Goal: Task Accomplishment & Management: Manage account settings

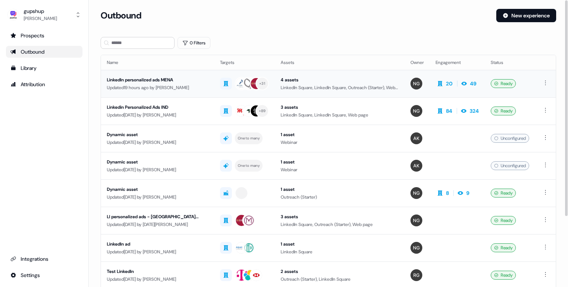
click at [160, 91] on div "Updated 19 hours ago by [PERSON_NAME]" at bounding box center [157, 87] width 101 height 7
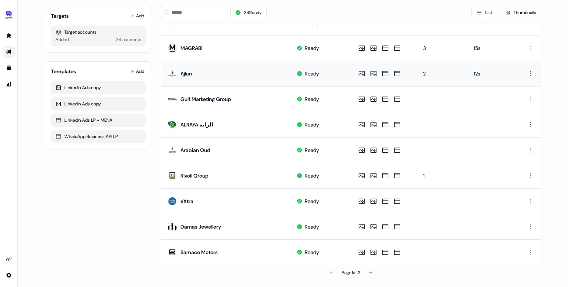
scroll to position [64, 0]
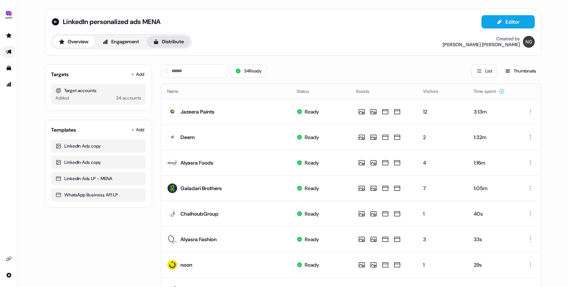
click at [172, 38] on button "Distribute" at bounding box center [168, 42] width 43 height 12
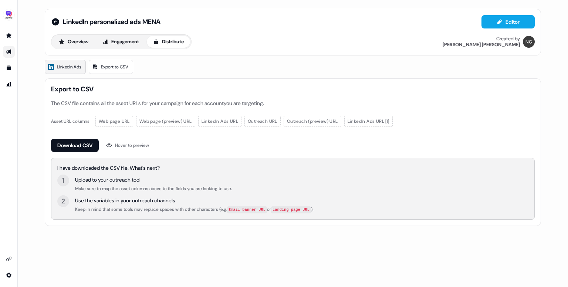
click at [67, 69] on span "LinkedIn Ads" at bounding box center [69, 66] width 24 height 7
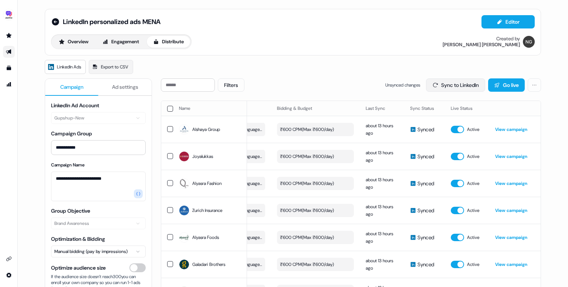
click at [444, 90] on button "Sync to LinkedIn" at bounding box center [455, 84] width 59 height 13
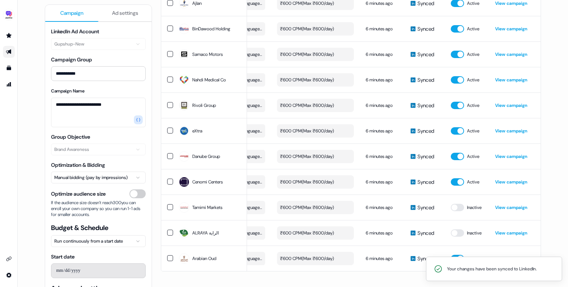
scroll to position [738, 0]
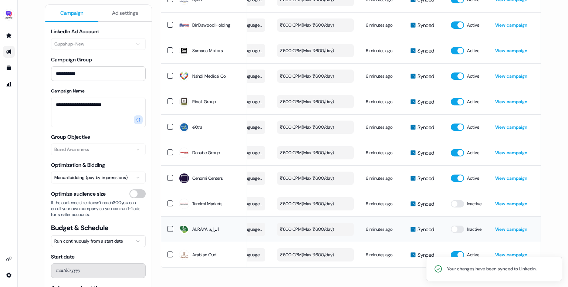
click at [457, 231] on td "Inactive" at bounding box center [467, 229] width 44 height 26
click at [458, 226] on button "button" at bounding box center [457, 229] width 13 height 7
click at [459, 202] on button "button" at bounding box center [457, 203] width 13 height 7
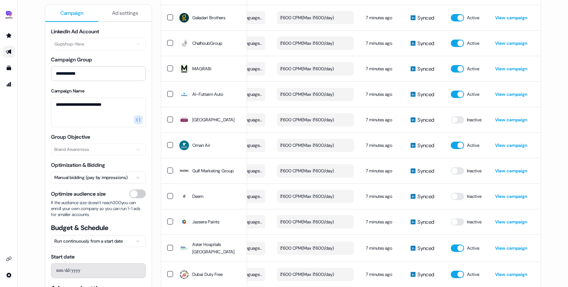
scroll to position [0, 0]
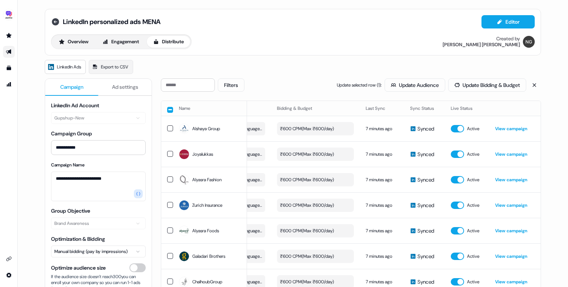
click at [56, 23] on icon at bounding box center [55, 21] width 7 height 7
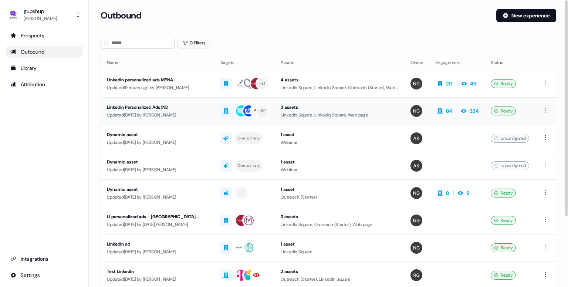
click at [174, 107] on div "Linkedin Personalized Ads IND" at bounding box center [157, 107] width 101 height 7
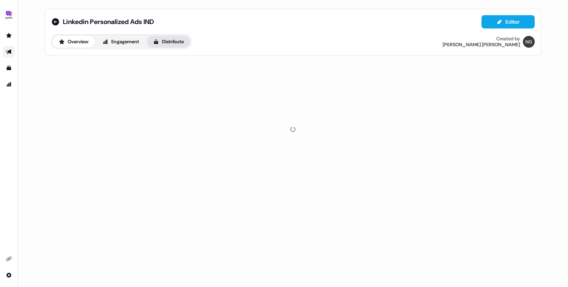
click at [179, 43] on button "Distribute" at bounding box center [168, 42] width 43 height 12
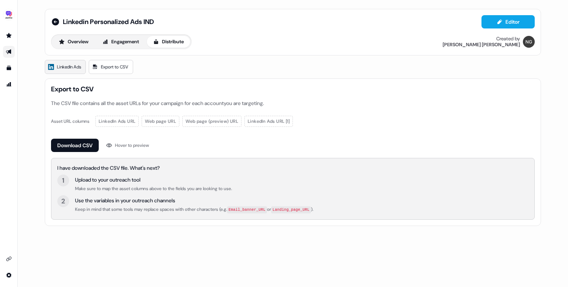
click at [58, 64] on span "LinkedIn Ads" at bounding box center [69, 66] width 24 height 7
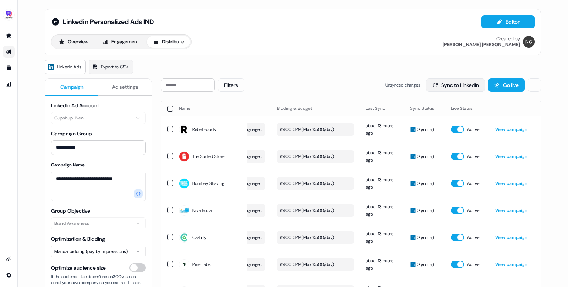
click at [460, 84] on button "Sync to LinkedIn" at bounding box center [455, 84] width 59 height 13
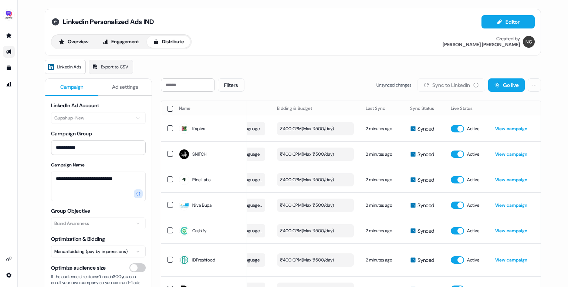
click at [54, 23] on icon at bounding box center [55, 21] width 7 height 7
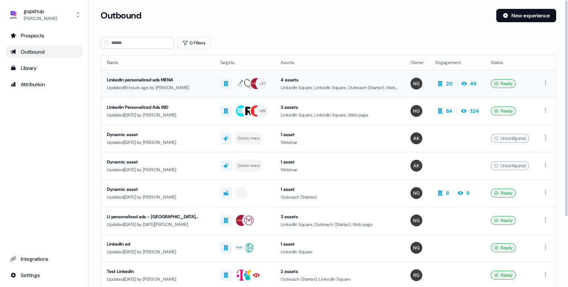
click at [181, 82] on div "LinkedIn personalized ads MENA" at bounding box center [157, 79] width 101 height 7
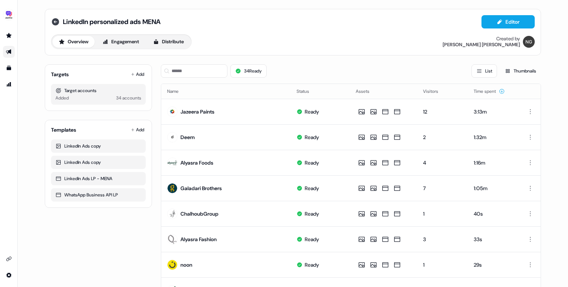
click at [53, 24] on icon at bounding box center [55, 21] width 7 height 7
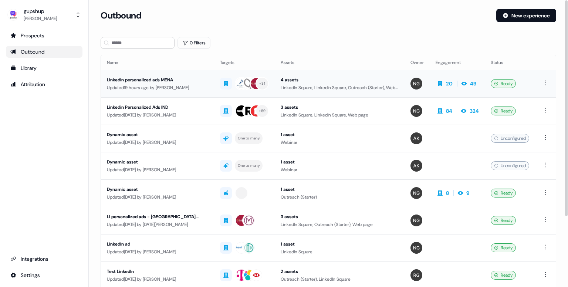
click at [159, 80] on div "LinkedIn personalized ads MENA" at bounding box center [157, 79] width 101 height 7
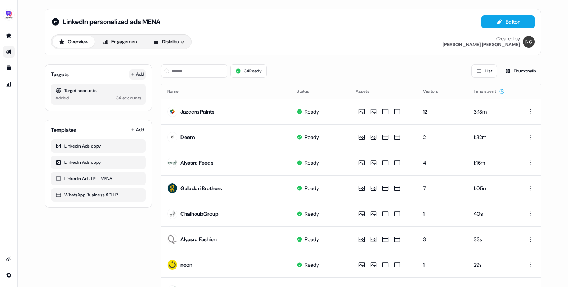
click at [143, 75] on button "Add" at bounding box center [137, 74] width 16 height 10
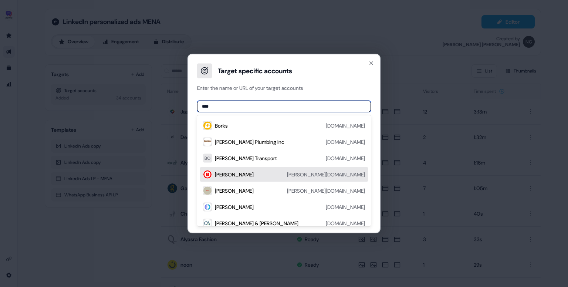
scroll to position [55, 0]
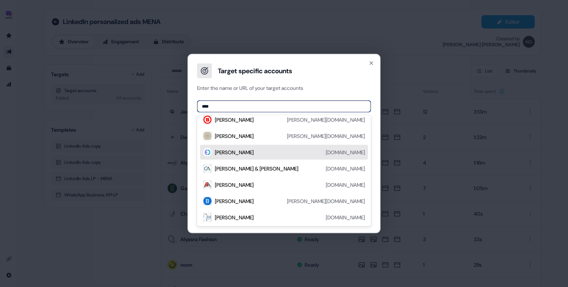
paste input "**********"
type input "**********"
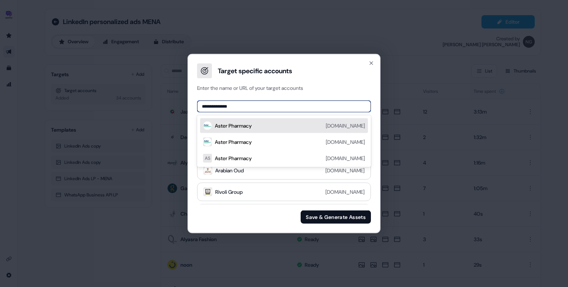
click at [277, 128] on div "Aster Pharmacy [DOMAIN_NAME]" at bounding box center [290, 125] width 150 height 9
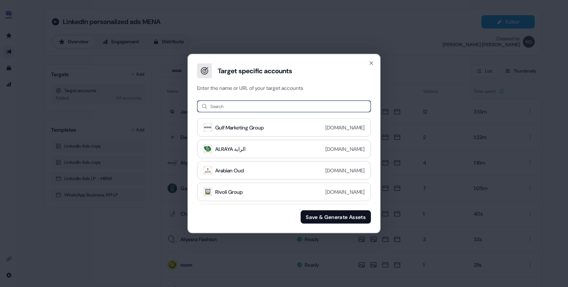
paste input "**********"
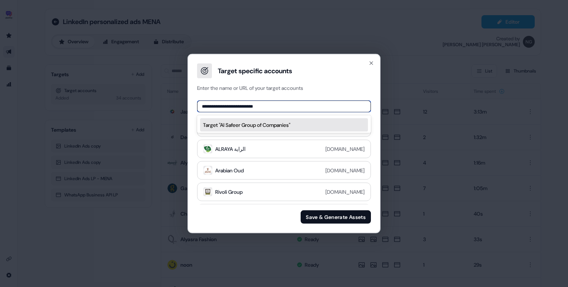
drag, startPoint x: 222, startPoint y: 105, endPoint x: 292, endPoint y: 108, distance: 70.0
click at [292, 108] on input "**********" at bounding box center [284, 107] width 174 height 12
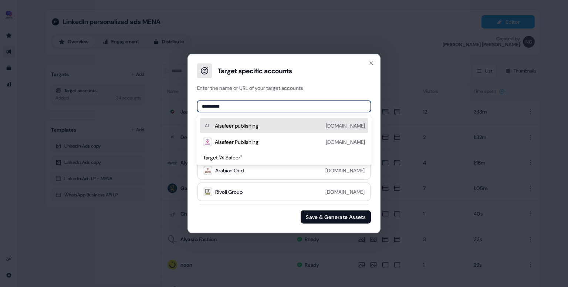
paste input "**********"
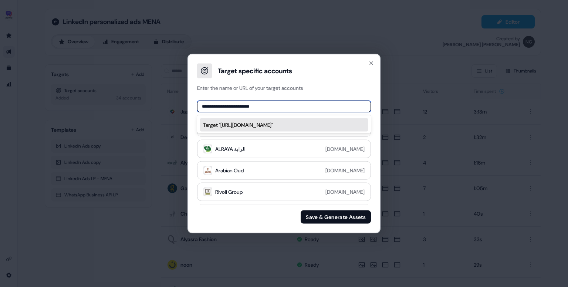
drag, startPoint x: 225, startPoint y: 107, endPoint x: 207, endPoint y: 108, distance: 18.2
click at [207, 108] on input "**********" at bounding box center [284, 107] width 174 height 12
type input "**********"
click at [256, 121] on div "Safeer [DOMAIN_NAME]" at bounding box center [290, 125] width 150 height 9
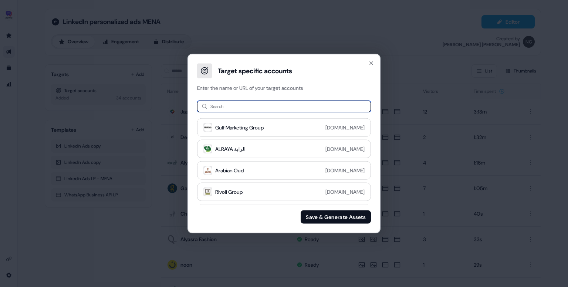
paste input "**********"
type input "**********"
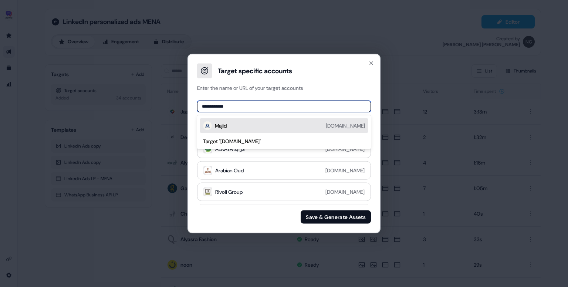
click at [276, 124] on div "Majid [DOMAIN_NAME]" at bounding box center [290, 125] width 150 height 9
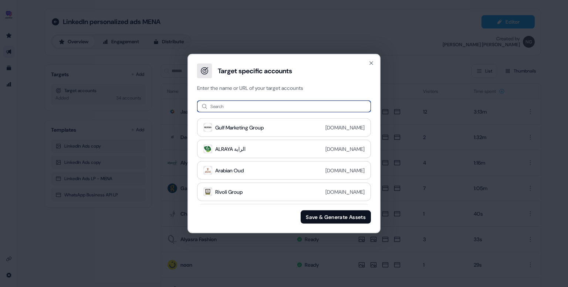
paste input "**********"
type input "**********"
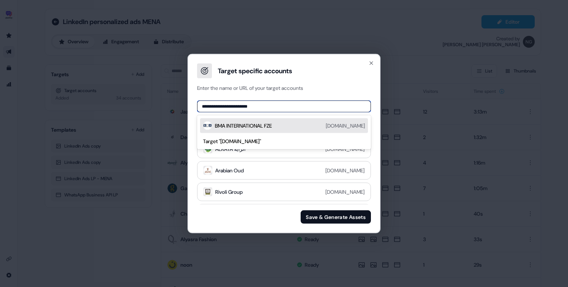
click at [292, 122] on div "BMA INTERNATIONAL FZE [DOMAIN_NAME]" at bounding box center [290, 125] width 150 height 9
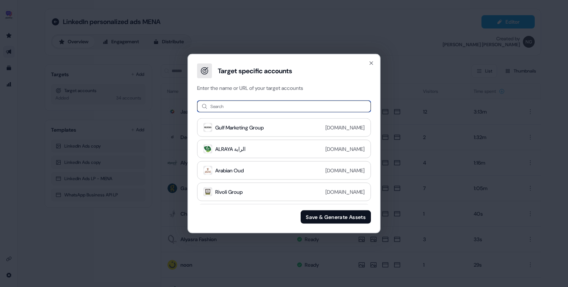
paste input "**********"
type input "**********"
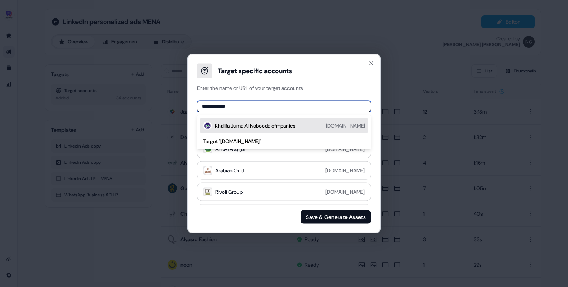
click at [282, 122] on div "Khalifa Juma Al Nabooda ofmpanies" at bounding box center [255, 125] width 81 height 7
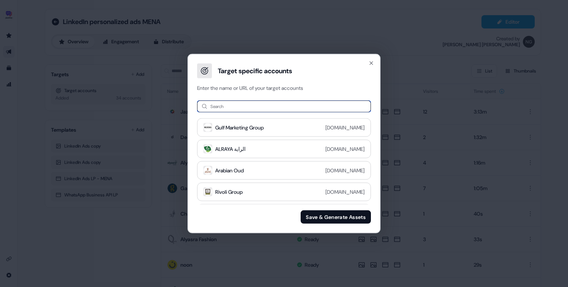
paste input "**********"
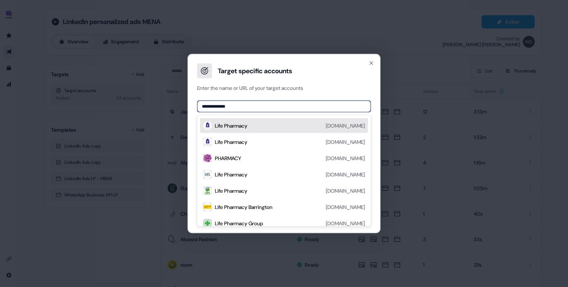
type input "**********"
click at [287, 130] on div "Life Pharmacy [DOMAIN_NAME]" at bounding box center [290, 125] width 150 height 9
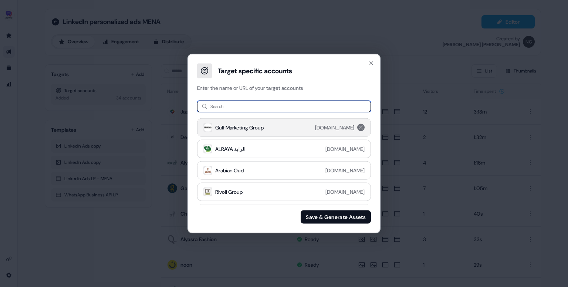
paste input "**********"
type input "**********"
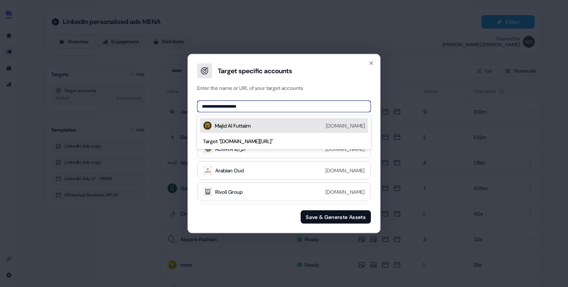
click at [271, 125] on div "Majid Al Futtaim [DOMAIN_NAME]" at bounding box center [290, 125] width 150 height 9
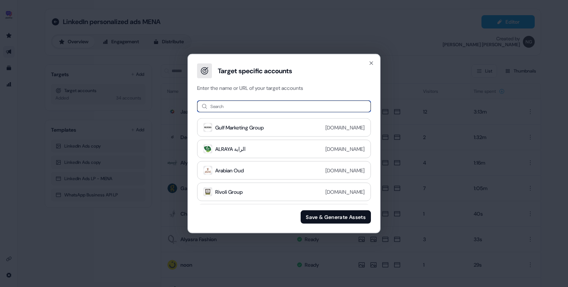
paste input "**********"
type input "**********"
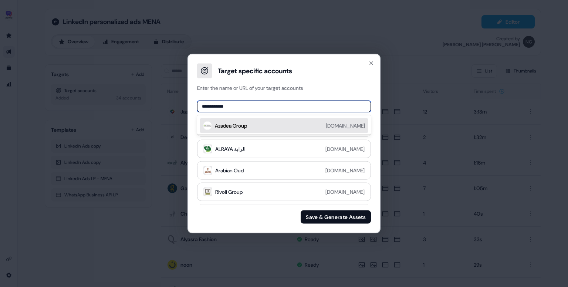
click at [283, 124] on div "Azadea Group [DOMAIN_NAME]" at bounding box center [290, 125] width 150 height 9
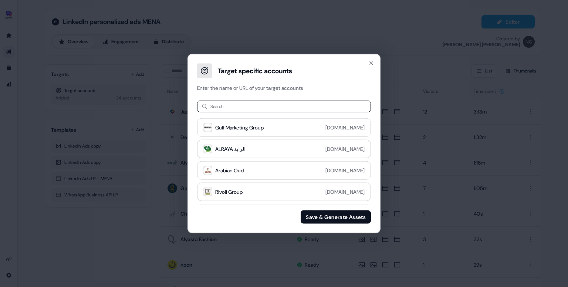
click at [337, 213] on button "Save & Generate Assets" at bounding box center [336, 216] width 70 height 13
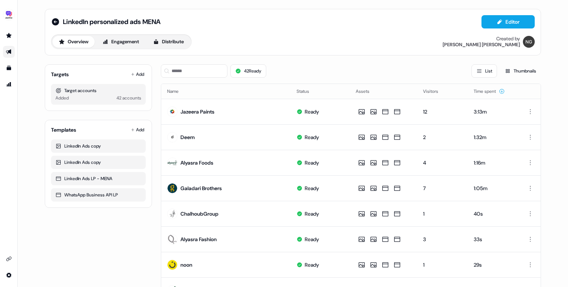
click at [169, 31] on div "LinkedIn personalized ads MENA Editor Overview Engagement Distribute Created by…" at bounding box center [293, 32] width 484 height 34
click at [170, 37] on button "Distribute" at bounding box center [168, 42] width 43 height 12
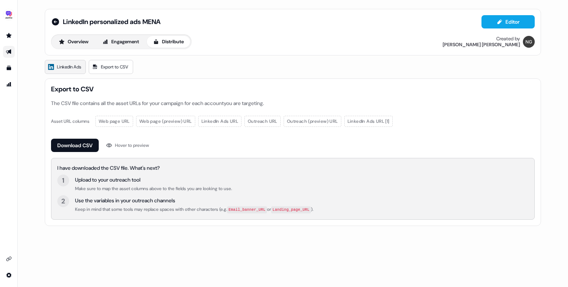
click at [68, 69] on span "LinkedIn Ads" at bounding box center [69, 66] width 24 height 7
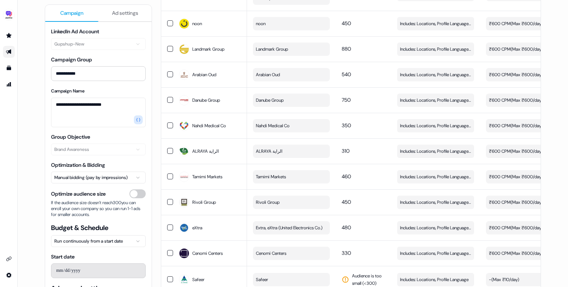
scroll to position [949, 0]
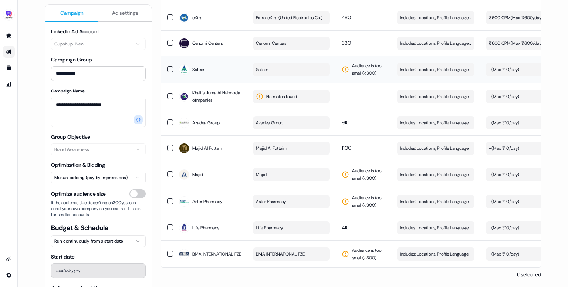
click at [167, 70] on button "button" at bounding box center [170, 69] width 6 height 6
click at [167, 95] on button "button" at bounding box center [170, 96] width 6 height 6
click at [170, 120] on button "button" at bounding box center [170, 122] width 6 height 6
click at [167, 147] on button "button" at bounding box center [170, 148] width 6 height 6
click at [168, 175] on td at bounding box center [167, 174] width 12 height 27
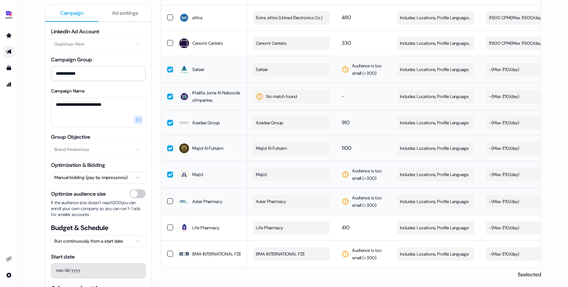
click at [167, 199] on button "button" at bounding box center [170, 201] width 6 height 6
click at [169, 226] on button "button" at bounding box center [170, 228] width 6 height 6
click at [169, 251] on button "button" at bounding box center [170, 254] width 6 height 6
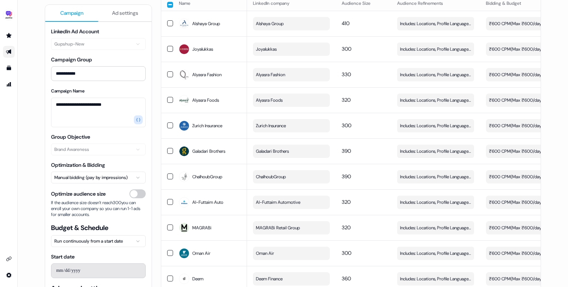
scroll to position [0, 0]
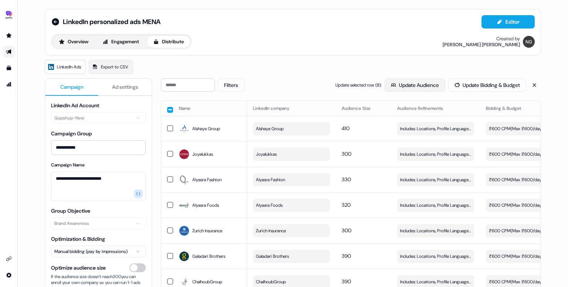
click at [418, 91] on button "Update Audience" at bounding box center [415, 84] width 61 height 13
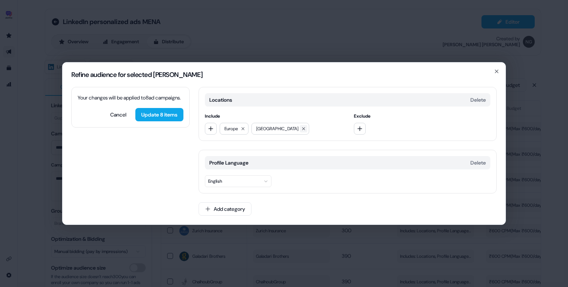
click at [300, 131] on button at bounding box center [303, 128] width 7 height 7
click at [249, 128] on div "Europe" at bounding box center [234, 129] width 29 height 12
click at [245, 128] on icon at bounding box center [243, 129] width 4 height 4
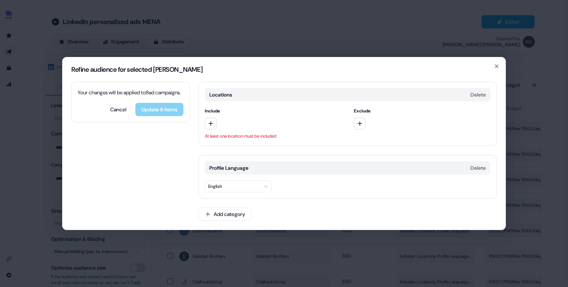
click at [220, 126] on div at bounding box center [273, 124] width 137 height 12
click at [215, 126] on button "button" at bounding box center [211, 124] width 12 height 12
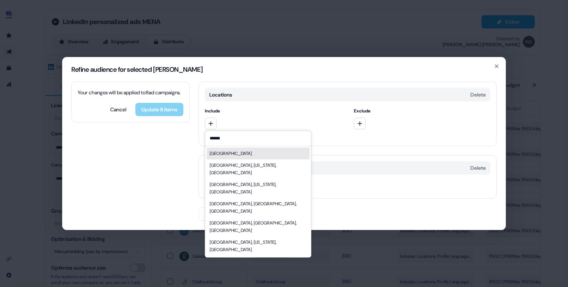
type input "******"
click at [232, 154] on div "[GEOGRAPHIC_DATA]" at bounding box center [231, 153] width 42 height 7
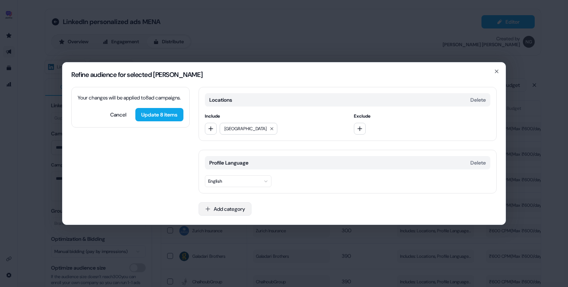
click at [232, 205] on button "Add category" at bounding box center [225, 208] width 53 height 13
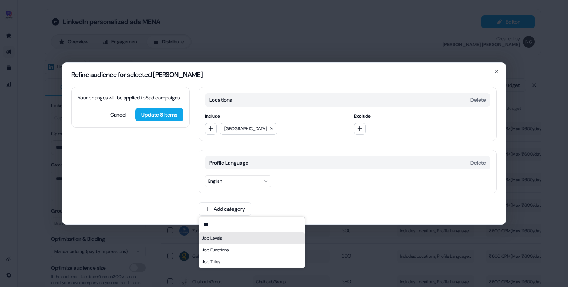
type input "***"
click at [239, 238] on div "Job Levels" at bounding box center [252, 238] width 106 height 12
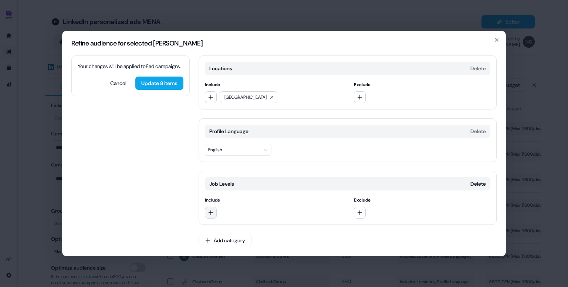
click at [212, 212] on icon "button" at bounding box center [211, 212] width 5 height 5
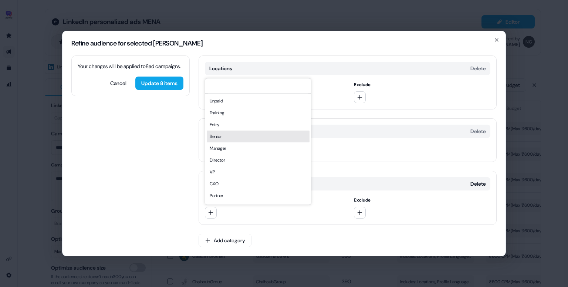
click at [242, 139] on div "Senior" at bounding box center [258, 137] width 103 height 12
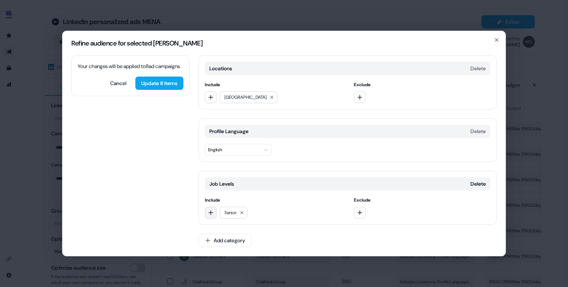
click at [211, 215] on icon "button" at bounding box center [211, 213] width 6 height 6
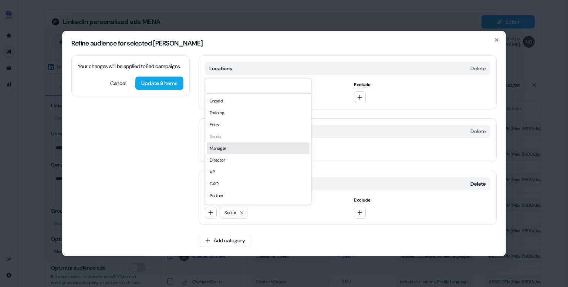
click at [233, 151] on div "Manager" at bounding box center [258, 148] width 103 height 12
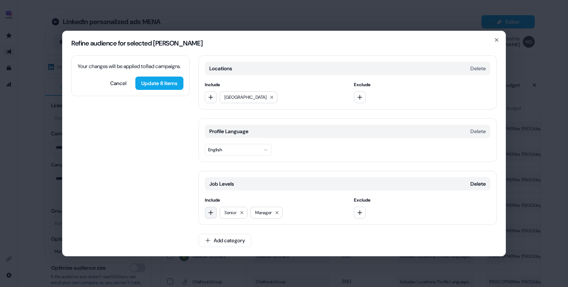
click at [210, 209] on button "button" at bounding box center [211, 213] width 12 height 12
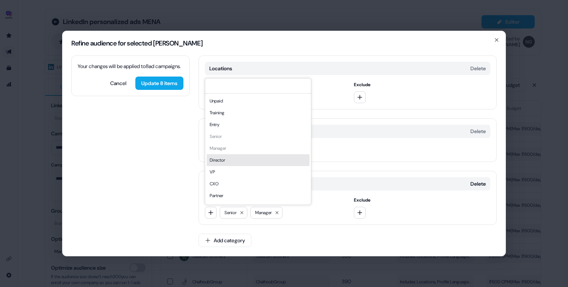
click at [235, 156] on div "Director" at bounding box center [258, 160] width 103 height 12
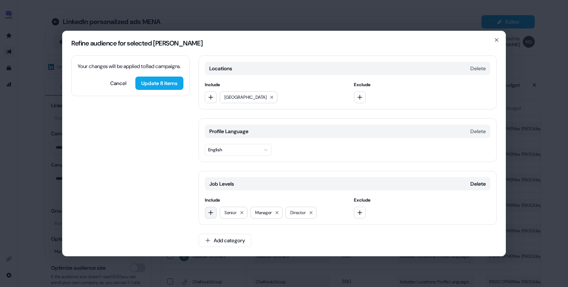
click at [210, 213] on icon "button" at bounding box center [211, 212] width 5 height 5
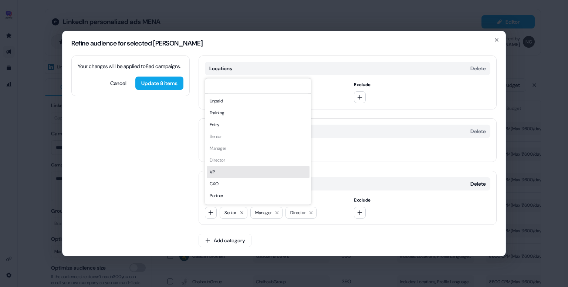
click at [233, 169] on div "VP" at bounding box center [258, 172] width 103 height 12
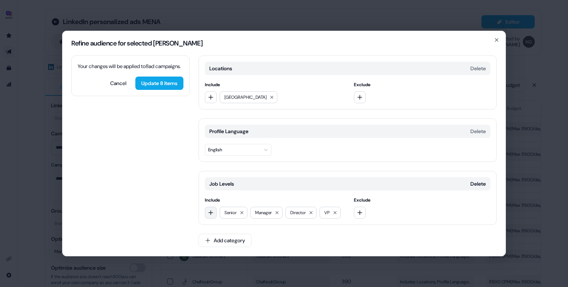
click at [211, 210] on icon "button" at bounding box center [211, 212] width 5 height 5
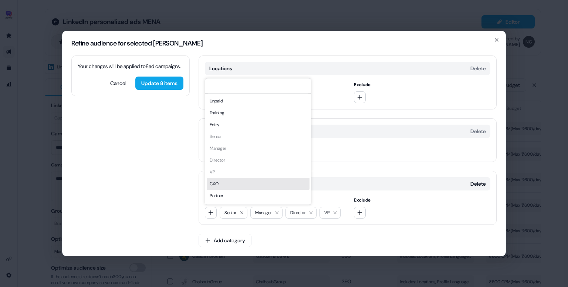
click at [228, 182] on div "CXO" at bounding box center [258, 184] width 103 height 12
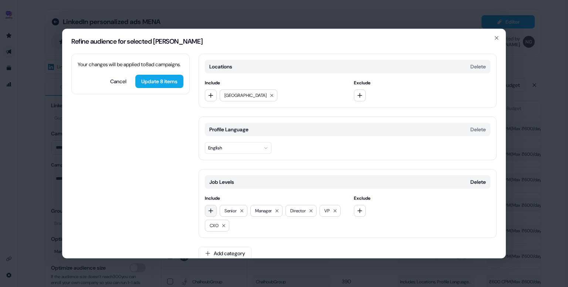
click at [212, 209] on icon "button" at bounding box center [211, 211] width 6 height 6
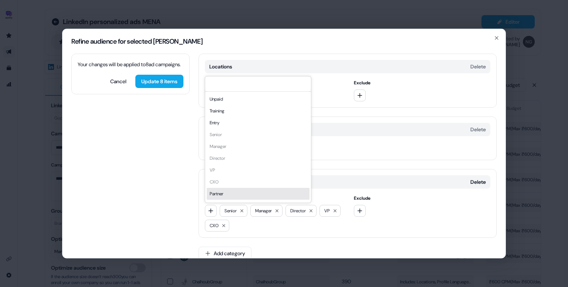
click at [229, 189] on div "Partner" at bounding box center [258, 194] width 103 height 12
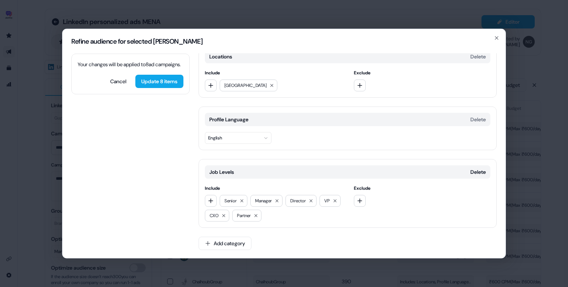
scroll to position [10, 0]
click at [230, 247] on button "Add category" at bounding box center [225, 243] width 53 height 13
click at [232, 214] on div "Job Functions" at bounding box center [252, 216] width 106 height 12
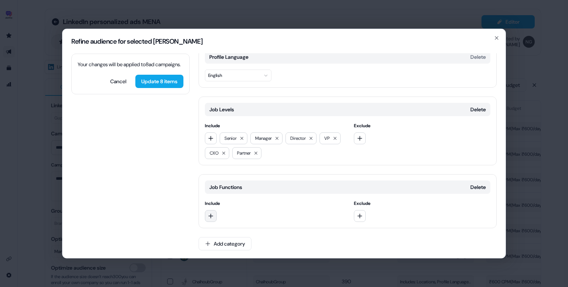
click at [211, 213] on icon "button" at bounding box center [211, 216] width 6 height 6
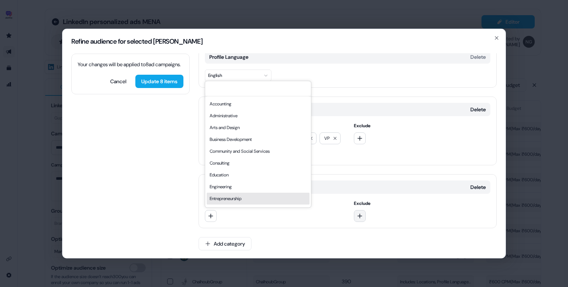
click at [357, 213] on icon "button" at bounding box center [360, 216] width 6 height 6
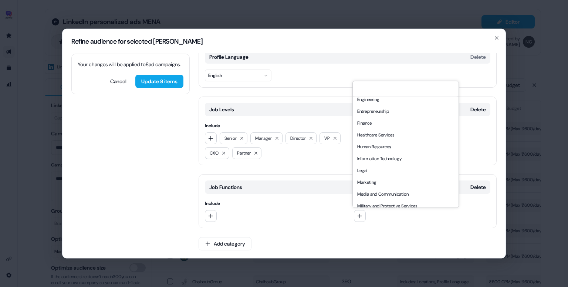
scroll to position [88, 0]
click at [392, 142] on div "Human Resources" at bounding box center [405, 146] width 103 height 12
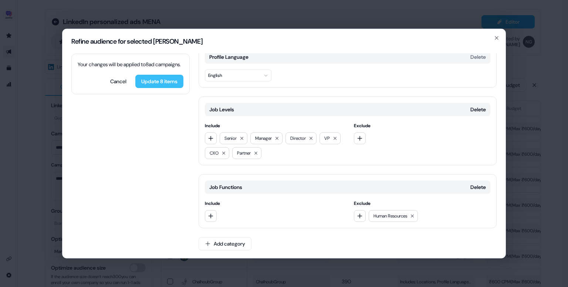
click at [160, 88] on button "Update 8 items" at bounding box center [159, 81] width 48 height 13
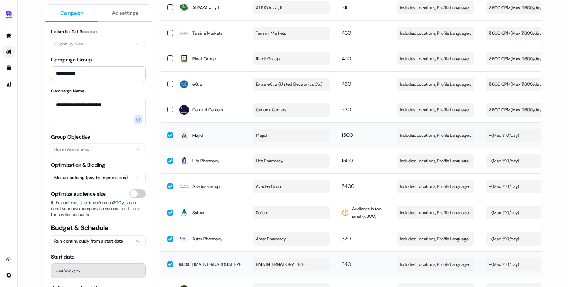
scroll to position [946, 0]
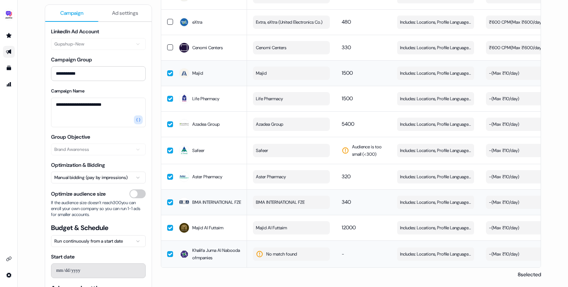
click at [276, 253] on span "No match found" at bounding box center [281, 253] width 31 height 7
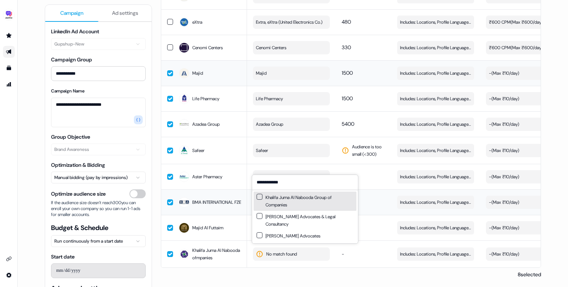
type input "**********"
click at [260, 200] on div "Khalifa Juma Al Nabooda Group of Companies" at bounding box center [305, 201] width 97 height 15
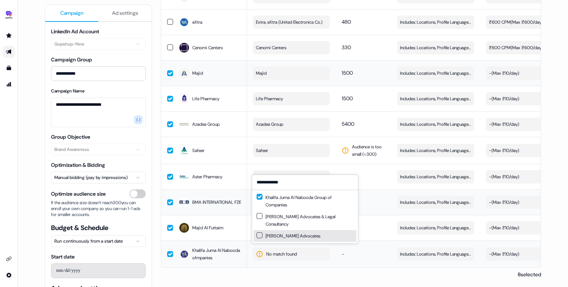
click at [346, 257] on td "-" at bounding box center [363, 253] width 55 height 27
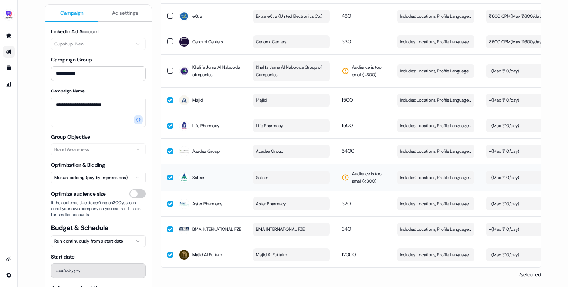
click at [299, 177] on button "Safeer" at bounding box center [291, 177] width 77 height 13
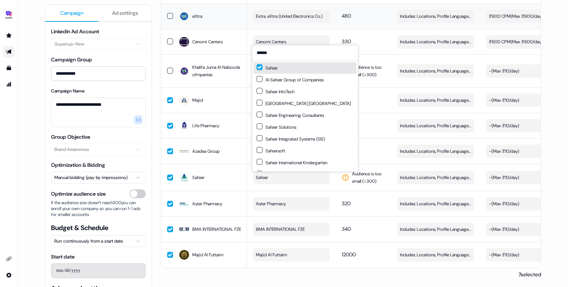
type input "******"
click at [260, 68] on button "Suggestions" at bounding box center [260, 67] width 6 height 6
click at [259, 78] on button "Suggestions" at bounding box center [260, 79] width 6 height 6
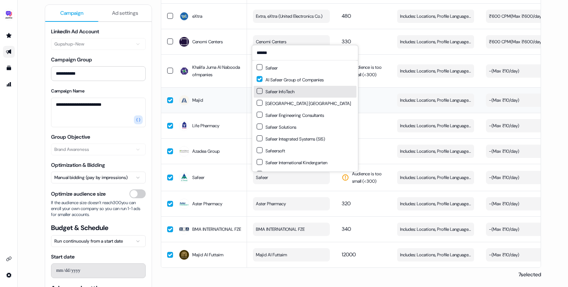
click at [378, 110] on td "1500" at bounding box center [363, 100] width 55 height 26
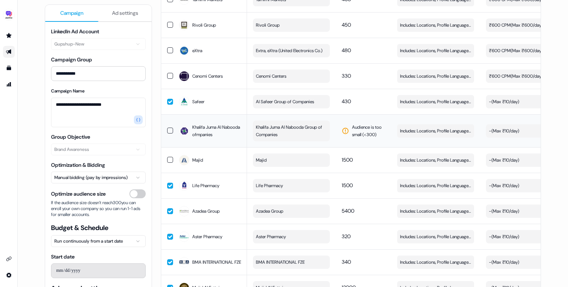
scroll to position [912, 0]
click at [425, 160] on span "Includes: Locations, Profile Language, Job Levels / Excludes: Job Functions" at bounding box center [435, 159] width 71 height 7
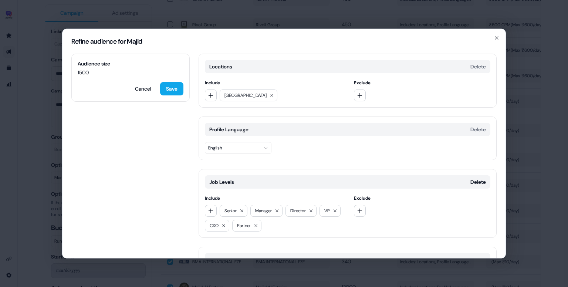
scroll to position [73, 0]
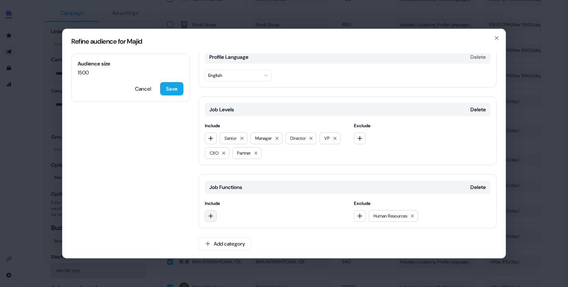
click at [211, 214] on icon "button" at bounding box center [211, 216] width 6 height 6
type input "****"
click at [246, 245] on div "Marketing" at bounding box center [258, 245] width 103 height 12
click at [209, 213] on icon "button" at bounding box center [211, 216] width 6 height 6
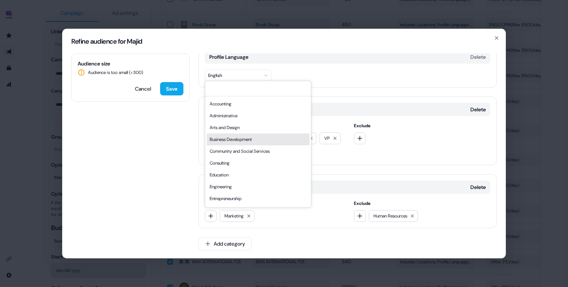
click at [254, 140] on div "Business Development" at bounding box center [258, 140] width 103 height 12
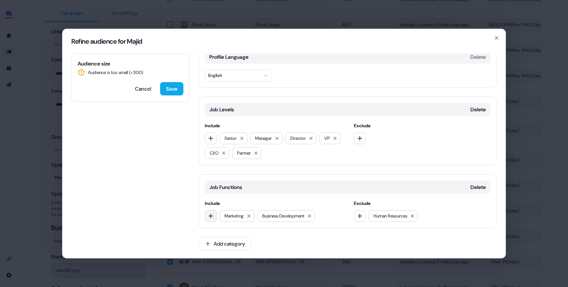
click at [209, 213] on icon "button" at bounding box center [211, 216] width 6 height 6
type input "*****"
click at [233, 240] on div "Media and Communication" at bounding box center [258, 245] width 103 height 12
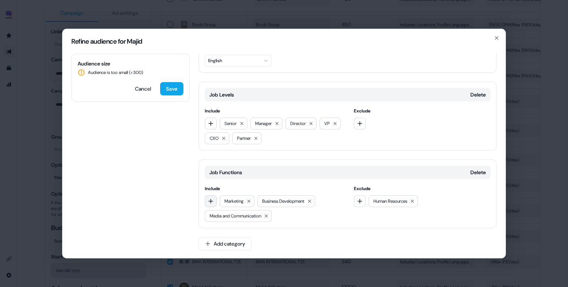
click at [210, 201] on icon "button" at bounding box center [211, 201] width 5 height 5
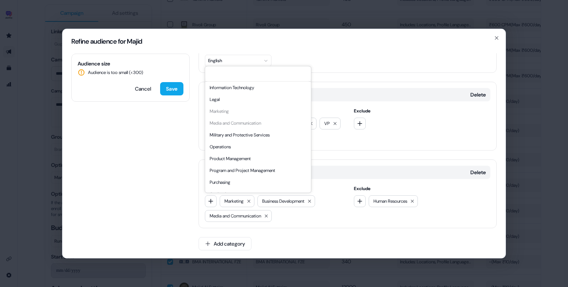
scroll to position [146, 0]
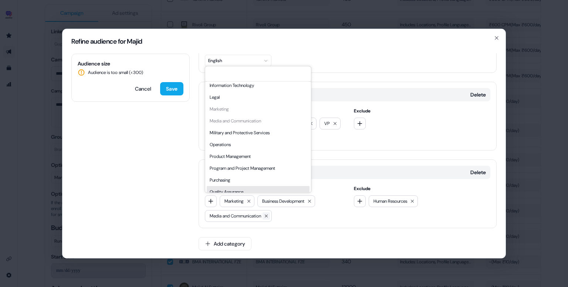
click at [269, 215] on icon at bounding box center [266, 216] width 4 height 4
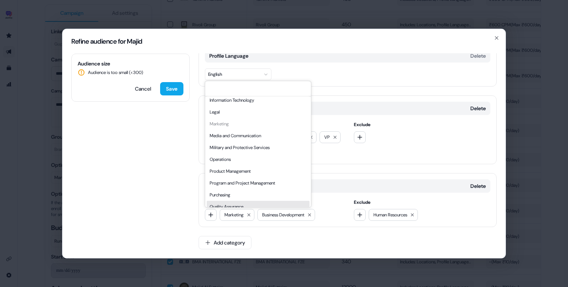
scroll to position [73, 0]
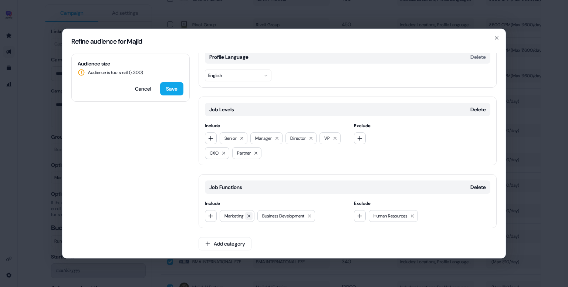
click at [250, 215] on icon at bounding box center [248, 216] width 3 height 3
click at [274, 215] on icon at bounding box center [272, 216] width 4 height 4
click at [357, 214] on icon "button" at bounding box center [360, 216] width 6 height 6
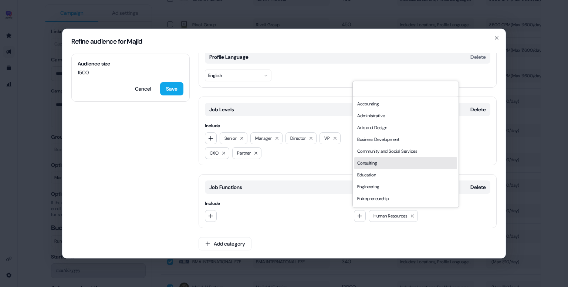
scroll to position [200, 0]
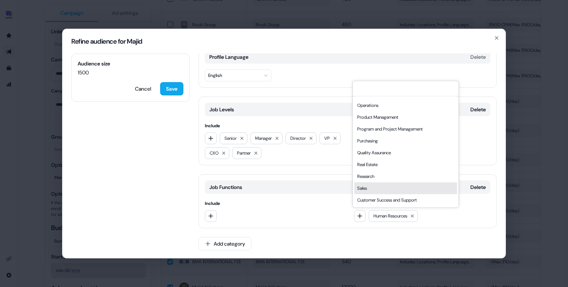
click at [368, 187] on div "Sales" at bounding box center [405, 188] width 103 height 12
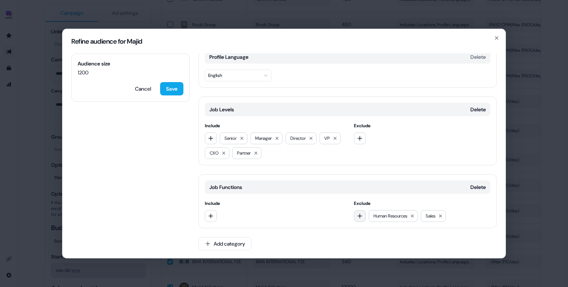
click at [361, 216] on icon "button" at bounding box center [360, 216] width 6 height 6
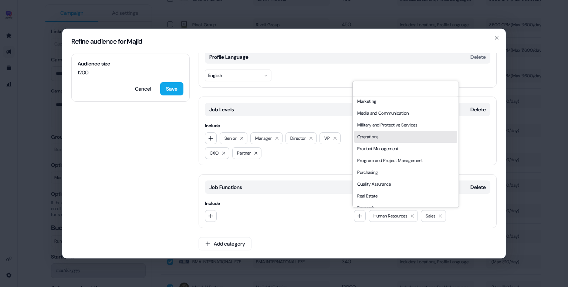
scroll to position [168, 0]
click at [385, 134] on div "Operations" at bounding box center [405, 137] width 103 height 12
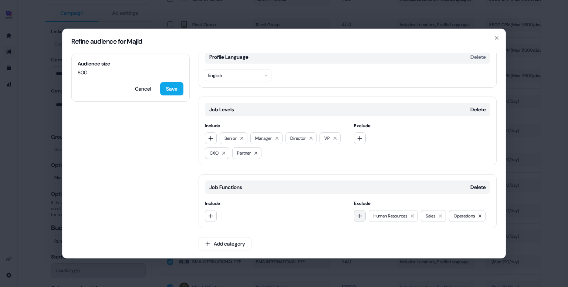
click at [359, 219] on button "button" at bounding box center [360, 216] width 12 height 12
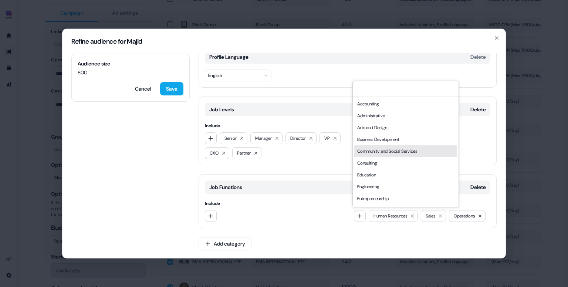
click at [394, 149] on div "Community and Social Services" at bounding box center [405, 151] width 103 height 12
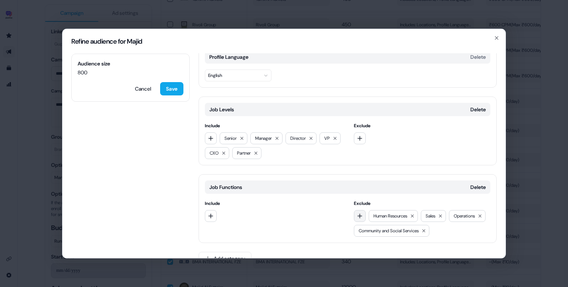
click at [357, 217] on icon "button" at bounding box center [360, 216] width 6 height 6
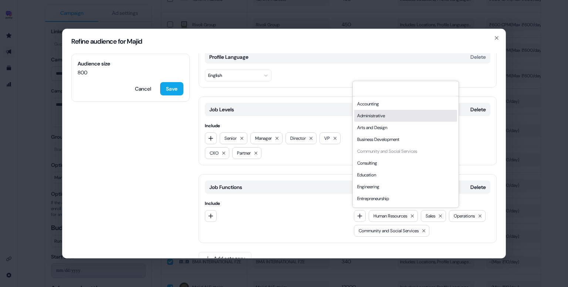
click at [383, 110] on div "Administrative" at bounding box center [405, 116] width 103 height 12
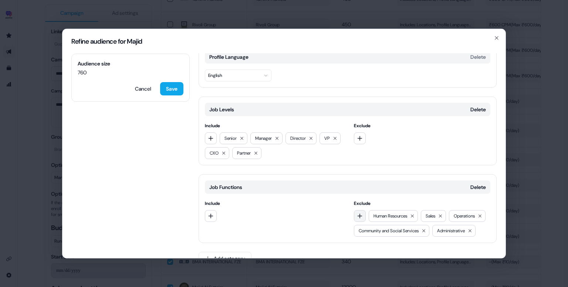
click at [358, 211] on button "button" at bounding box center [360, 216] width 12 height 12
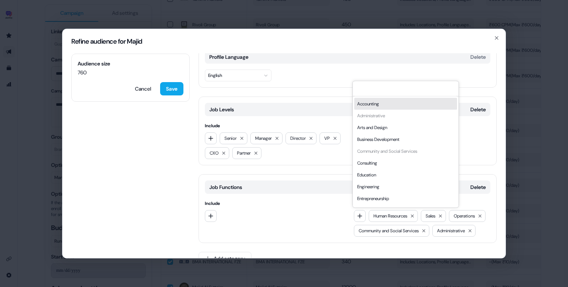
click at [376, 108] on div "Accounting" at bounding box center [405, 104] width 103 height 12
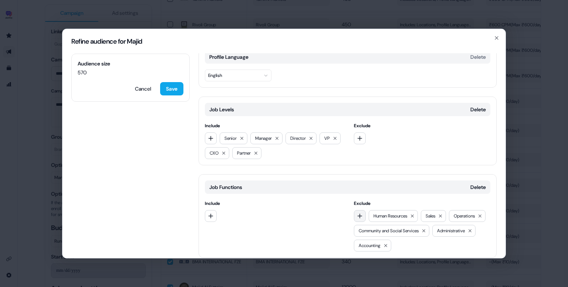
click at [360, 213] on icon "button" at bounding box center [360, 216] width 6 height 6
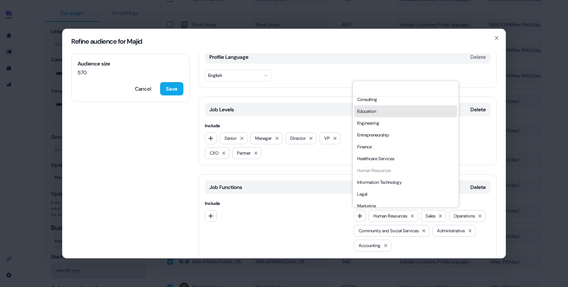
scroll to position [67, 0]
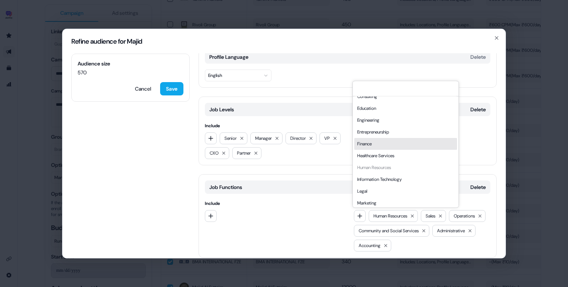
click at [387, 141] on div "Finance" at bounding box center [405, 144] width 103 height 12
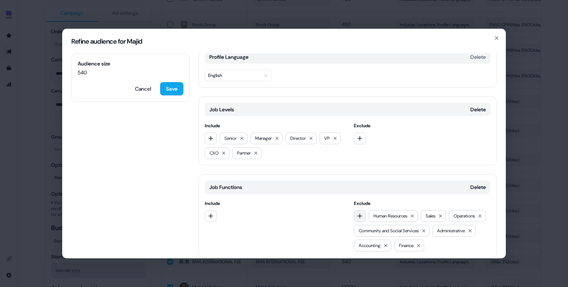
click at [357, 213] on icon "button" at bounding box center [360, 216] width 6 height 6
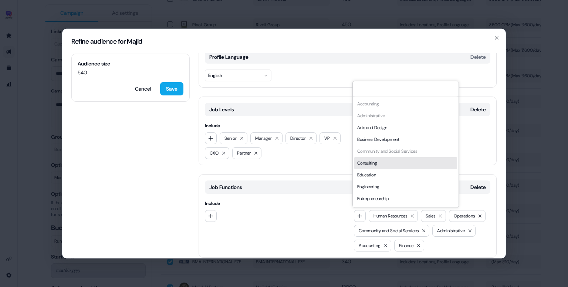
scroll to position [200, 0]
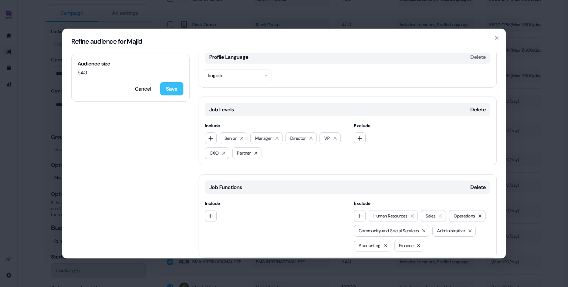
click at [173, 92] on button "Save" at bounding box center [171, 88] width 23 height 13
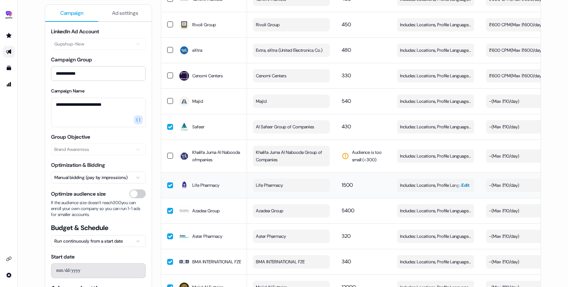
click at [428, 187] on span "Includes: Locations, Profile Language, Job Levels / Excludes: Job Functions" at bounding box center [435, 185] width 71 height 7
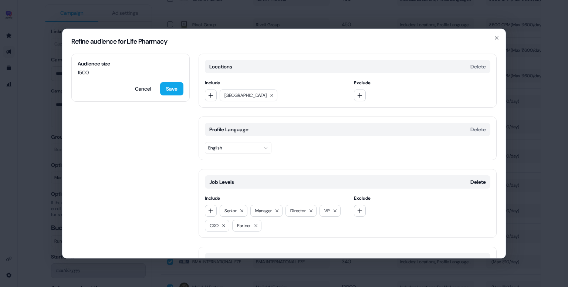
scroll to position [73, 0]
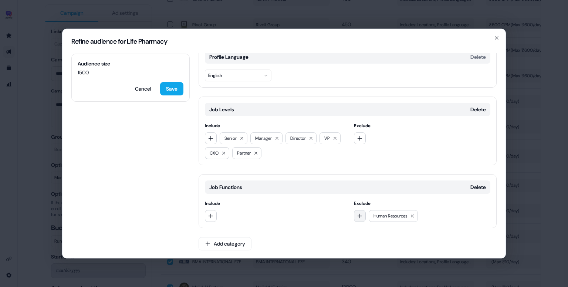
click at [357, 217] on icon "button" at bounding box center [360, 216] width 6 height 6
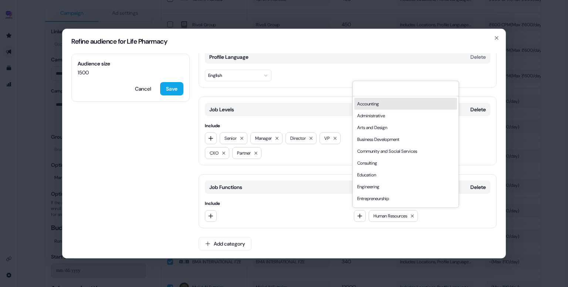
click at [382, 108] on div "Accounting" at bounding box center [405, 104] width 103 height 12
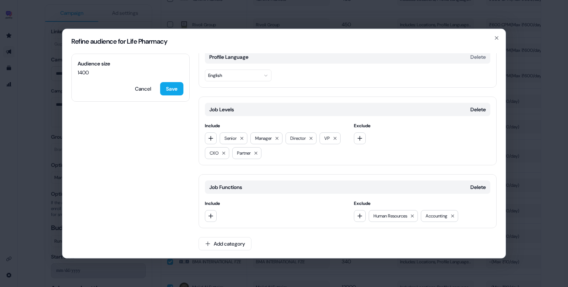
click at [359, 208] on div "Exclude Human Resources Accounting" at bounding box center [422, 211] width 137 height 22
click at [358, 213] on icon "button" at bounding box center [359, 215] width 5 height 5
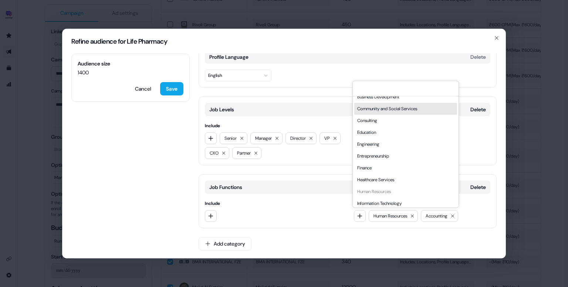
scroll to position [52, 0]
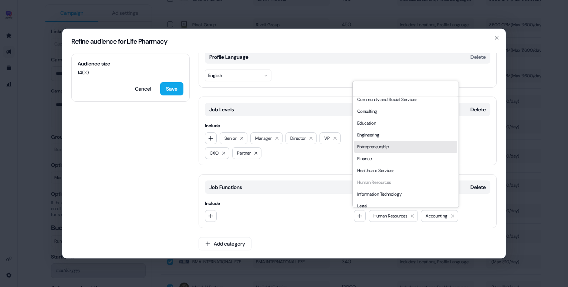
click at [380, 134] on div "Engineering" at bounding box center [405, 135] width 103 height 12
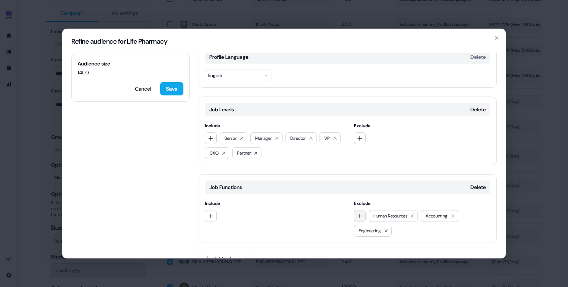
click at [359, 213] on icon "button" at bounding box center [360, 216] width 6 height 6
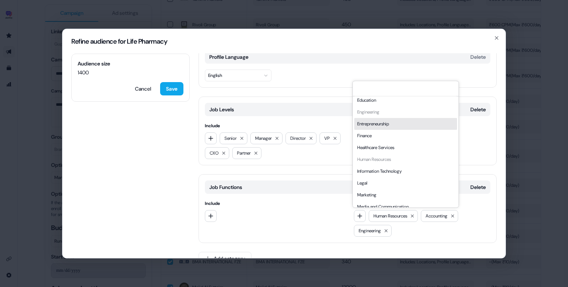
scroll to position [85, 0]
click at [394, 123] on div "Finance" at bounding box center [405, 125] width 103 height 12
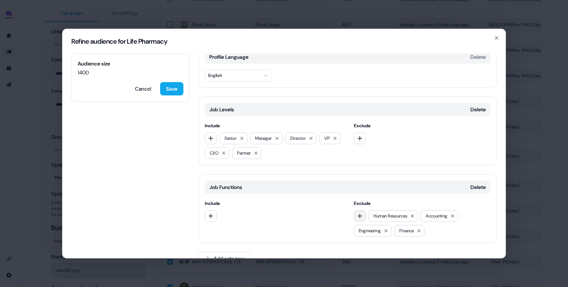
click at [361, 216] on icon "button" at bounding box center [360, 216] width 6 height 6
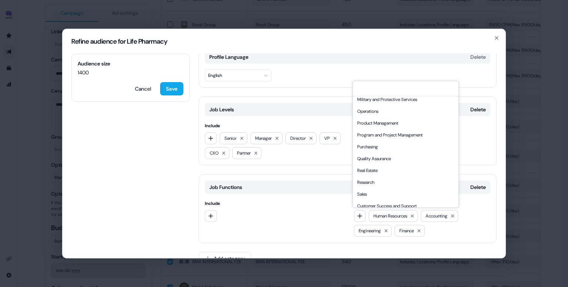
scroll to position [200, 0]
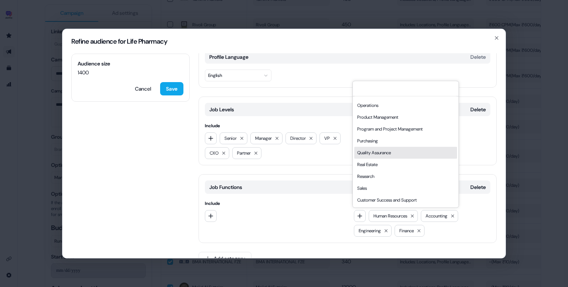
click at [394, 151] on div "Quality Assurance" at bounding box center [405, 153] width 103 height 12
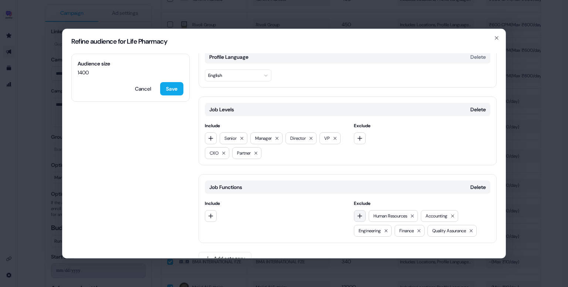
click at [361, 213] on icon "button" at bounding box center [360, 216] width 6 height 6
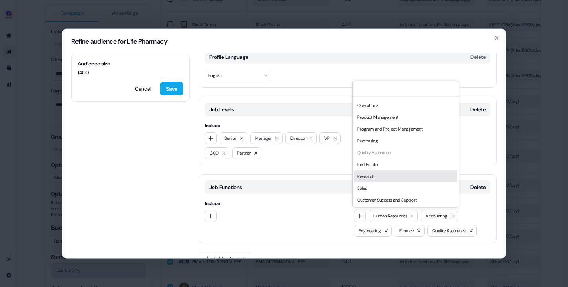
click at [394, 178] on div "Research" at bounding box center [405, 177] width 103 height 12
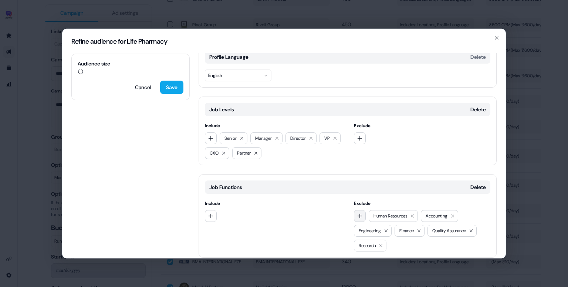
click at [358, 213] on icon "button" at bounding box center [360, 216] width 6 height 6
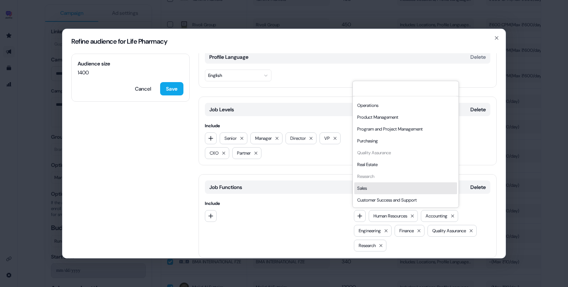
click at [372, 187] on div "Sales" at bounding box center [405, 188] width 103 height 12
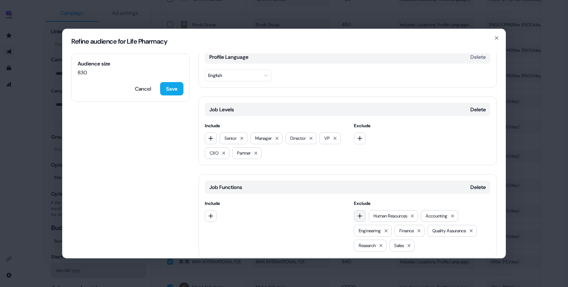
click at [360, 218] on icon "button" at bounding box center [360, 216] width 6 height 6
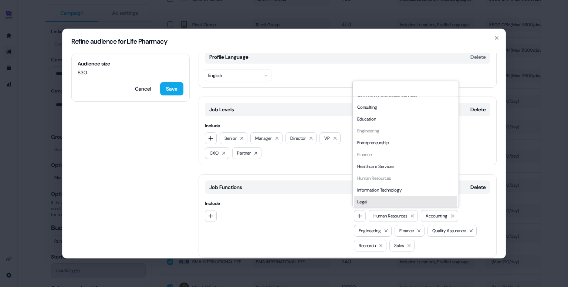
scroll to position [0, 0]
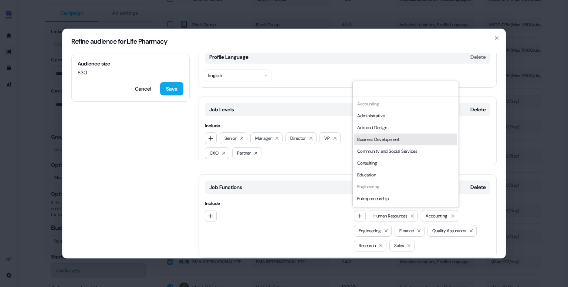
click at [389, 140] on div "Business Development" at bounding box center [405, 140] width 103 height 12
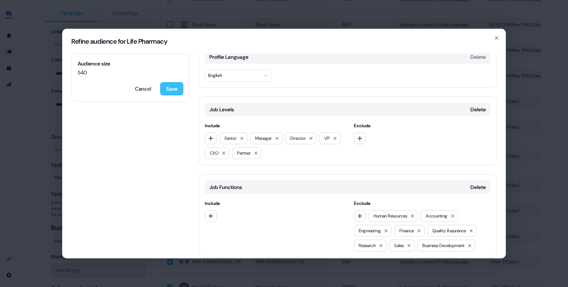
click at [175, 92] on button "Save" at bounding box center [171, 88] width 23 height 13
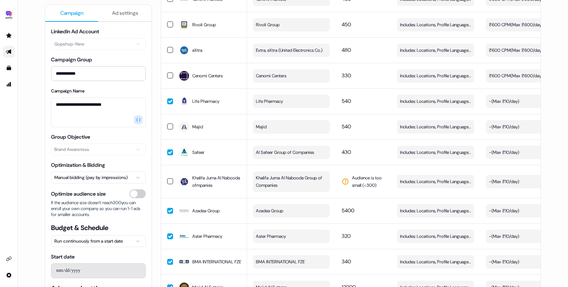
scroll to position [950, 0]
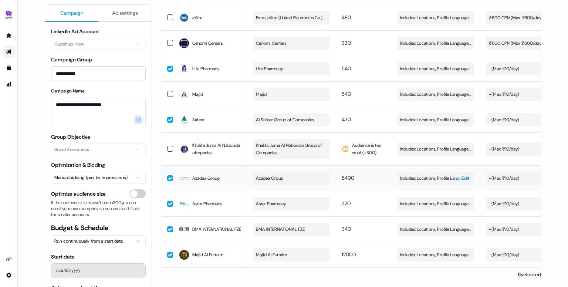
click at [423, 176] on span "Includes: Locations, Profile Language, Job Levels / Excludes: Job Functions" at bounding box center [435, 178] width 71 height 7
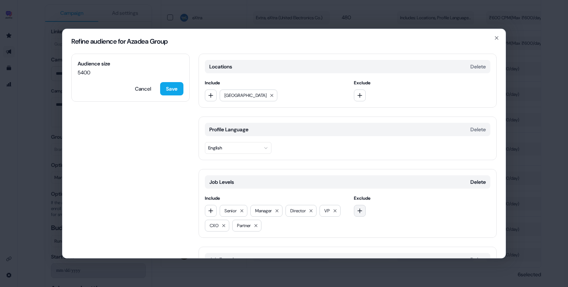
scroll to position [73, 0]
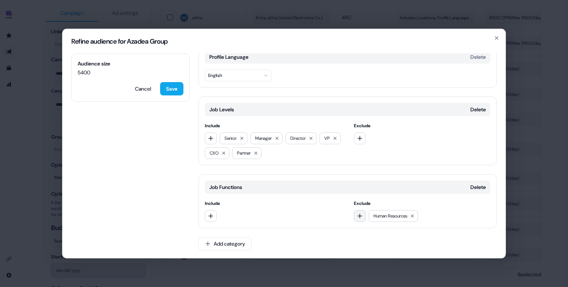
click at [358, 217] on icon "button" at bounding box center [360, 216] width 6 height 6
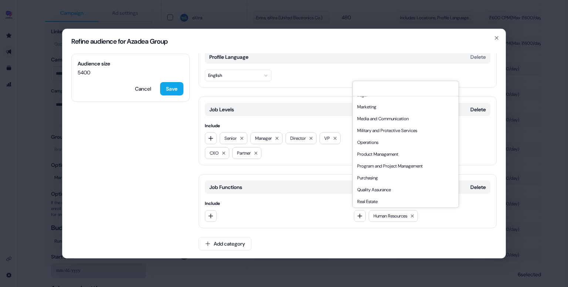
scroll to position [200, 0]
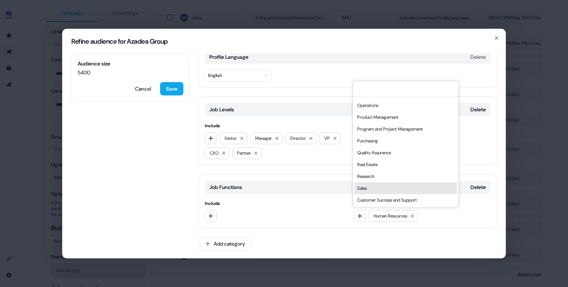
click at [380, 184] on div "Sales" at bounding box center [405, 188] width 103 height 12
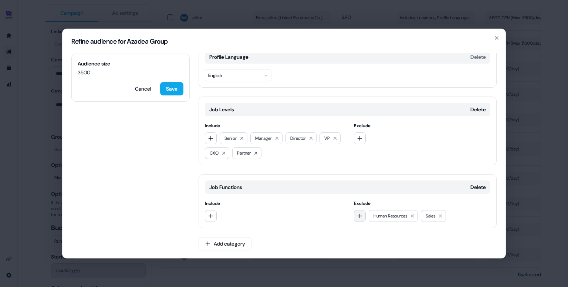
click at [361, 213] on icon "button" at bounding box center [360, 216] width 6 height 6
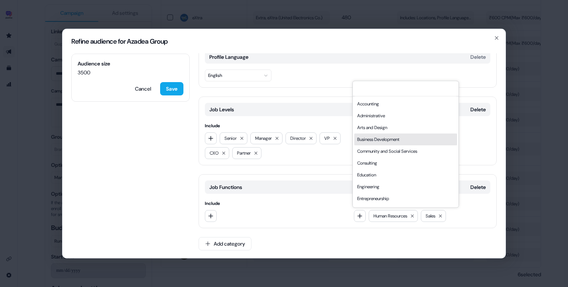
click at [387, 141] on div "Business Development" at bounding box center [405, 140] width 103 height 12
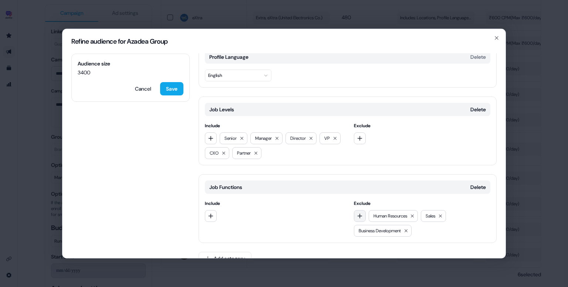
click at [359, 216] on icon "button" at bounding box center [360, 216] width 6 height 6
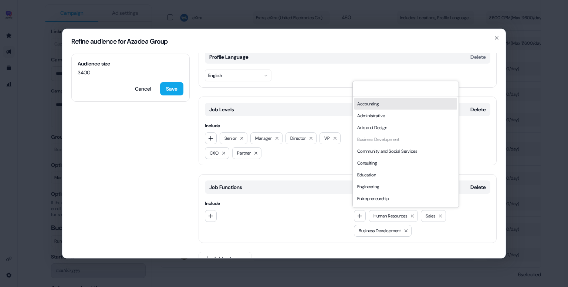
click at [376, 106] on div "Accounting" at bounding box center [405, 104] width 103 height 12
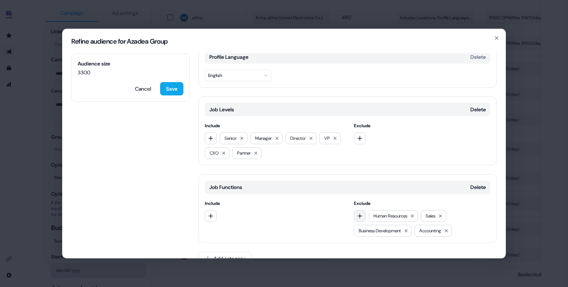
click at [360, 216] on icon "button" at bounding box center [360, 216] width 6 height 6
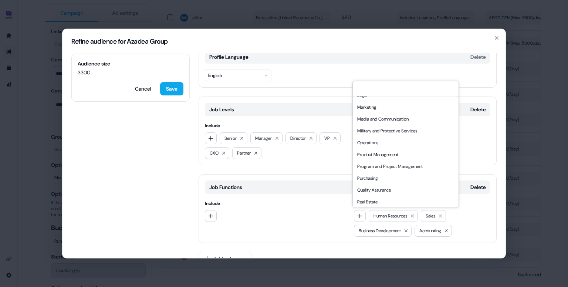
scroll to position [164, 0]
click at [410, 234] on div "Business Development" at bounding box center [383, 231] width 58 height 12
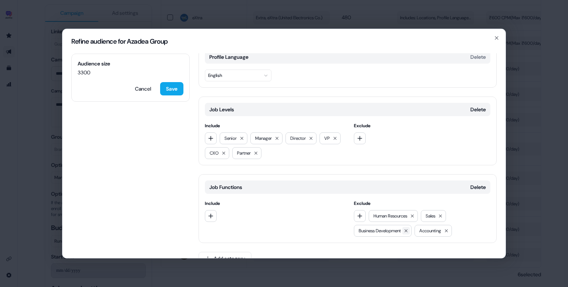
click at [408, 230] on icon at bounding box center [406, 231] width 4 height 4
click at [415, 215] on icon at bounding box center [412, 216] width 4 height 4
click at [429, 214] on icon at bounding box center [429, 216] width 4 height 4
click at [388, 216] on icon at bounding box center [388, 216] width 4 height 4
click at [211, 215] on icon "button" at bounding box center [211, 216] width 6 height 6
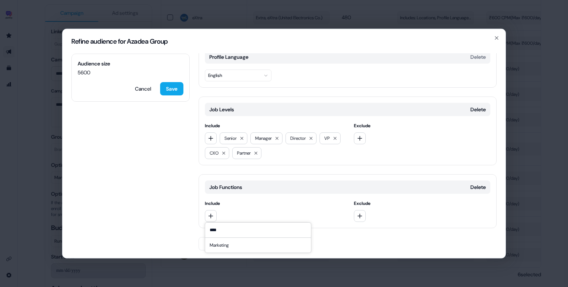
type input "****"
click at [230, 248] on div "Marketing" at bounding box center [258, 245] width 103 height 12
click at [209, 215] on icon "button" at bounding box center [211, 216] width 6 height 6
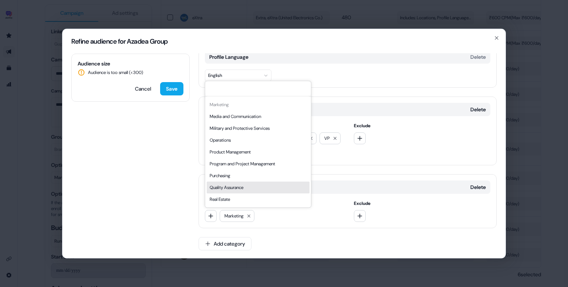
scroll to position [163, 0]
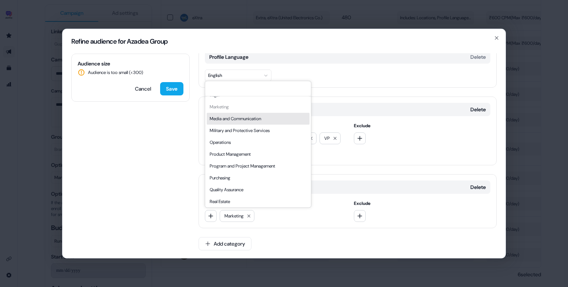
click at [238, 122] on div "Media and Communication" at bounding box center [258, 119] width 103 height 12
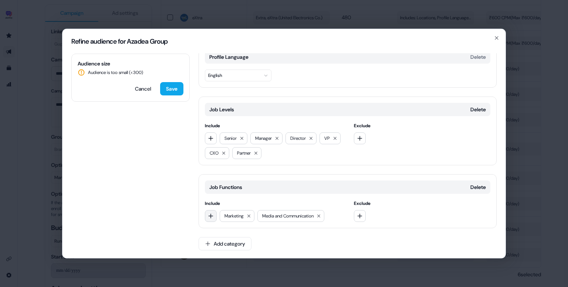
click at [210, 212] on button "button" at bounding box center [211, 216] width 12 height 12
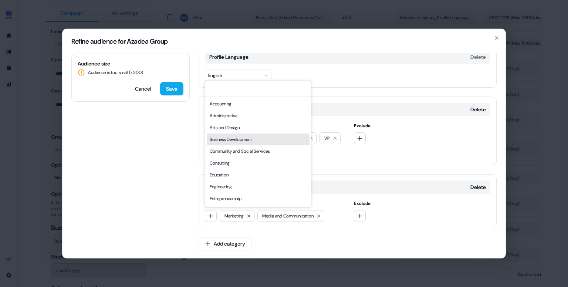
click at [242, 140] on div "Business Development" at bounding box center [258, 140] width 103 height 12
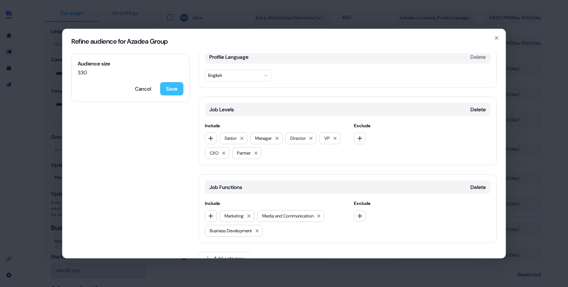
click at [177, 92] on button "Save" at bounding box center [171, 88] width 23 height 13
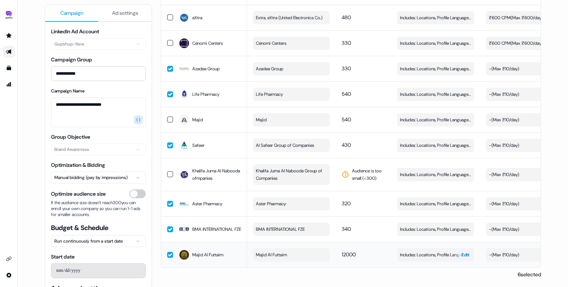
click at [417, 248] on button "Includes: Locations, Profile Language, Job Levels / Excludes: Job Functions Edit" at bounding box center [435, 254] width 77 height 13
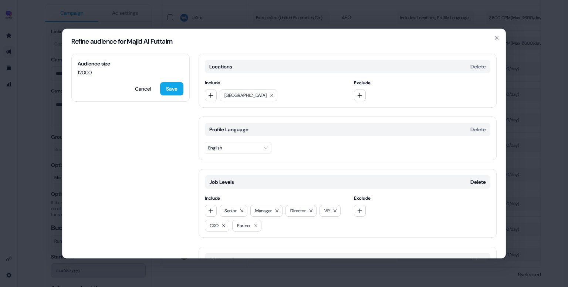
scroll to position [73, 0]
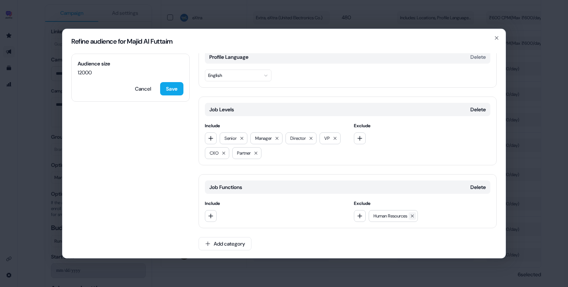
click at [415, 214] on icon at bounding box center [412, 216] width 4 height 4
click at [214, 215] on button "button" at bounding box center [211, 216] width 12 height 12
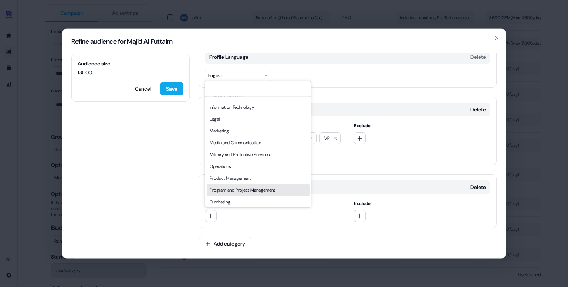
scroll to position [137, 0]
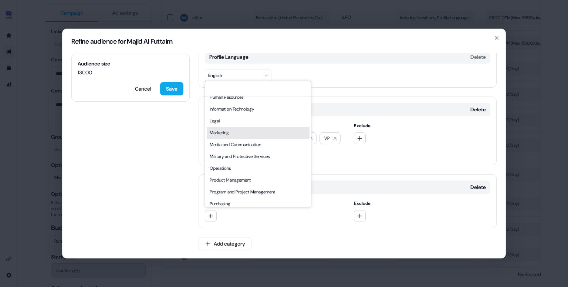
click at [232, 135] on div "Marketing" at bounding box center [258, 133] width 103 height 12
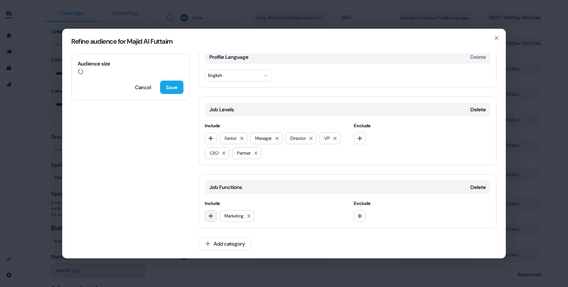
click at [213, 216] on icon "button" at bounding box center [211, 216] width 6 height 6
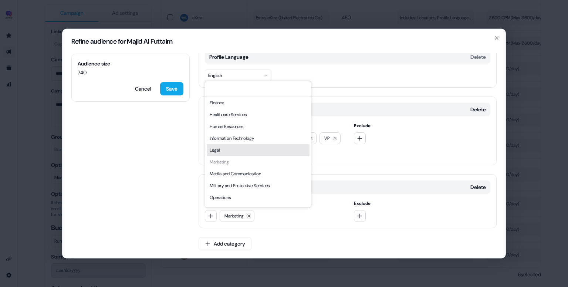
scroll to position [110, 0]
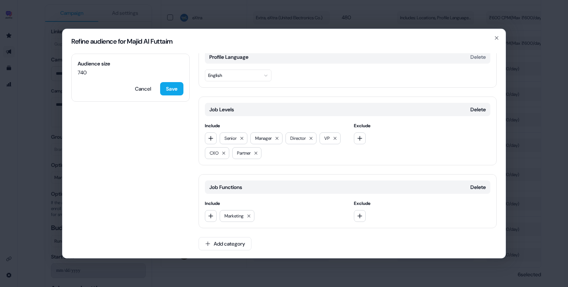
click at [333, 174] on div "Job Functions Delete Include Marketing Exclude" at bounding box center [348, 201] width 298 height 54
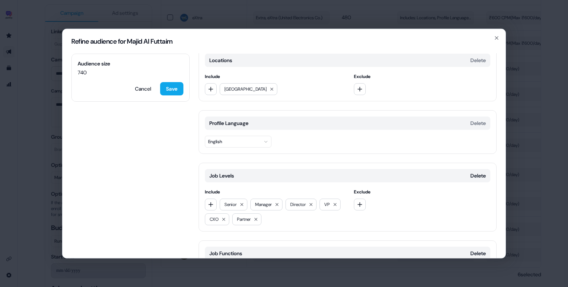
scroll to position [0, 0]
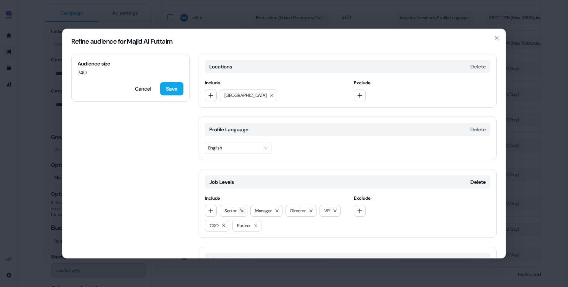
click at [244, 211] on icon at bounding box center [242, 211] width 4 height 4
click at [175, 91] on button "Save" at bounding box center [171, 88] width 23 height 13
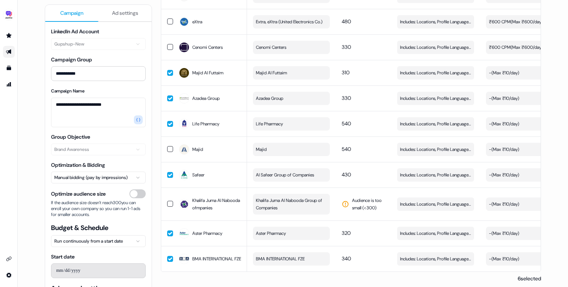
scroll to position [940, 0]
click at [422, 128] on span "Includes: Locations, Profile Language, Job Levels / Excludes: Job Functions" at bounding box center [435, 124] width 71 height 7
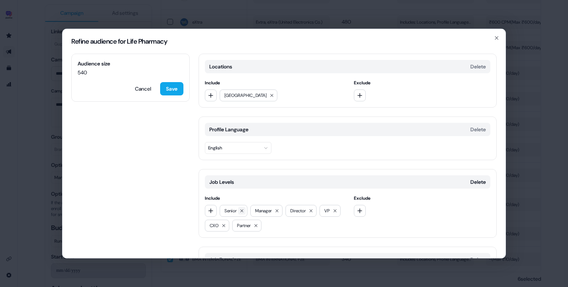
click at [240, 210] on icon at bounding box center [242, 211] width 4 height 4
click at [209, 212] on icon "button" at bounding box center [211, 211] width 6 height 6
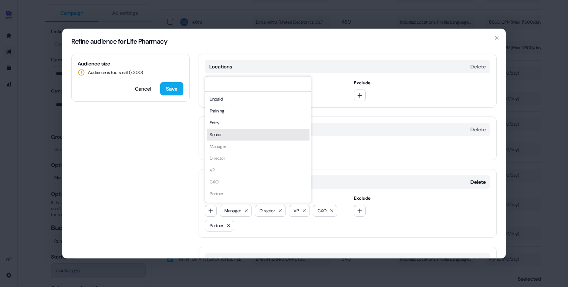
click at [228, 137] on div "Senior" at bounding box center [258, 135] width 103 height 12
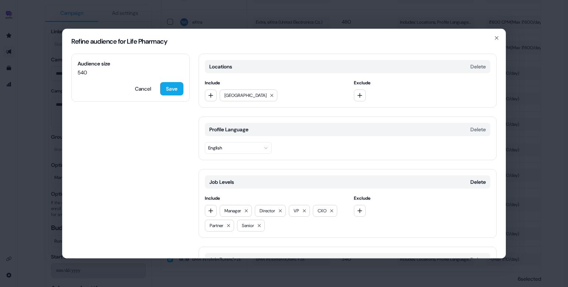
click at [170, 94] on div "Audience size 540 Cancel Save" at bounding box center [130, 78] width 118 height 48
click at [170, 94] on button "Save" at bounding box center [171, 88] width 23 height 13
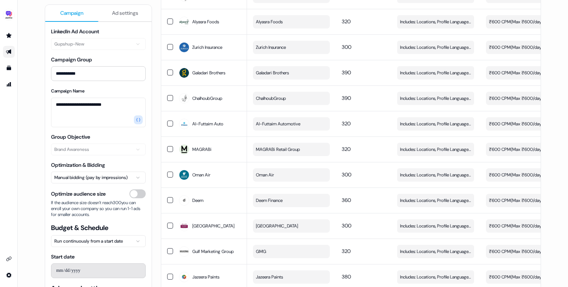
scroll to position [0, 0]
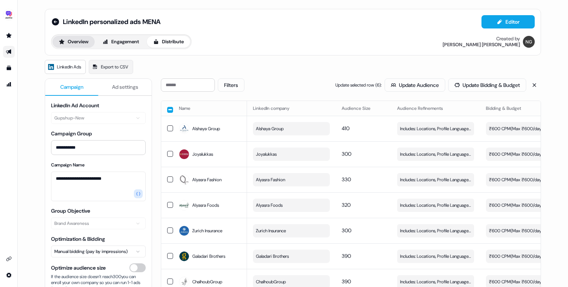
click at [74, 41] on button "Overview" at bounding box center [74, 42] width 42 height 12
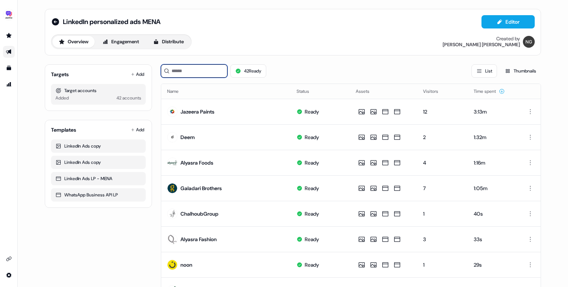
click at [191, 70] on input at bounding box center [194, 70] width 67 height 13
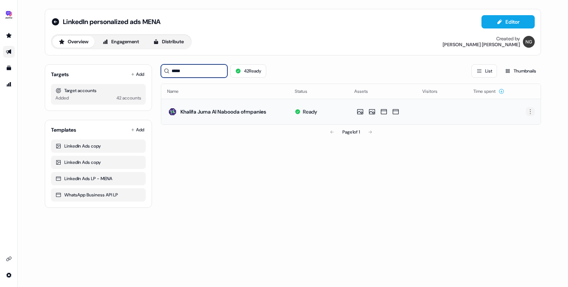
type input "*****"
click at [528, 111] on html "For the best experience switch devices to a bigger screen. Go to [DOMAIN_NAME] …" at bounding box center [284, 143] width 568 height 287
click at [519, 137] on span "Delete" at bounding box center [517, 137] width 13 height 6
